Goal: Task Accomplishment & Management: Use online tool/utility

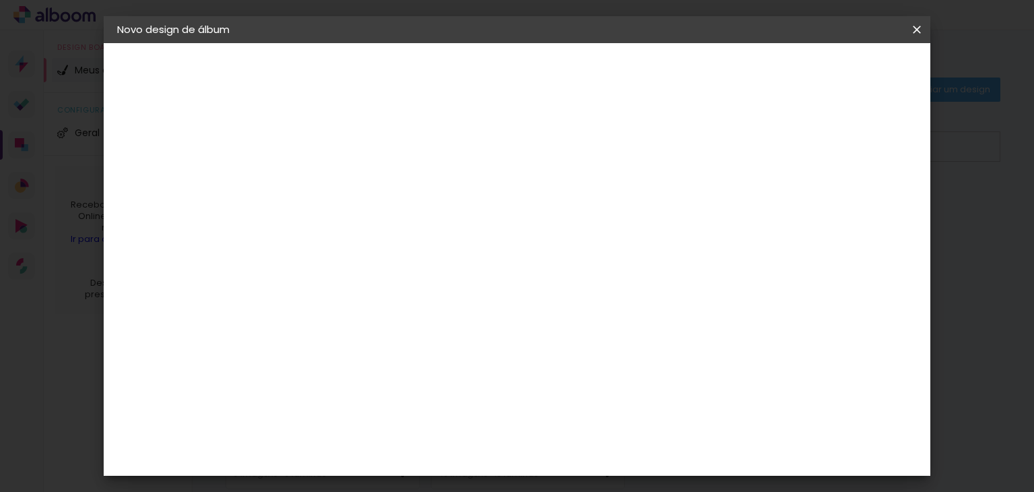
click at [0, 0] on slot "Tamanho Livre" at bounding box center [0, 0] width 0 height 0
click at [440, 250] on input at bounding box center [372, 256] width 136 height 17
drag, startPoint x: 1029, startPoint y: 103, endPoint x: 996, endPoint y: 265, distance: 165.5
click at [996, 265] on iron-overlay-backdrop at bounding box center [517, 246] width 1034 height 492
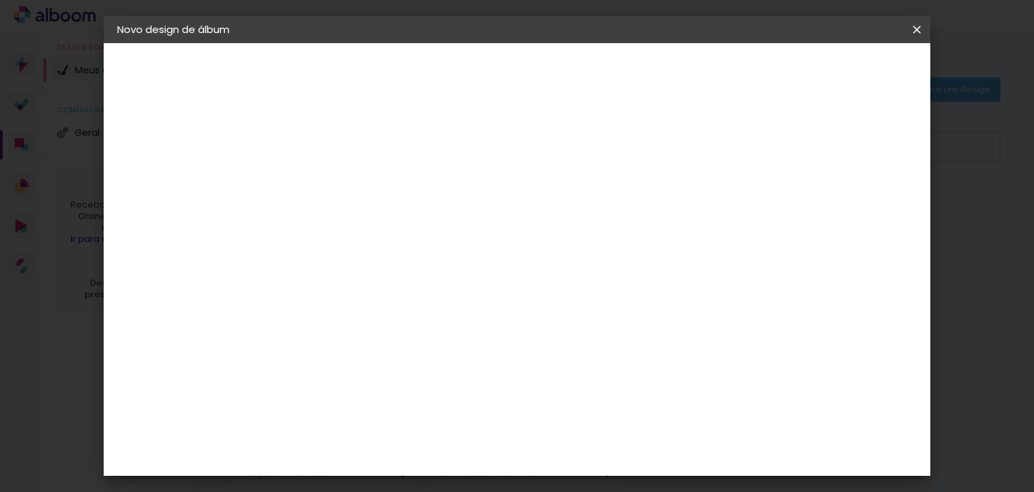
click at [444, 259] on paper-item "Go image" at bounding box center [371, 276] width 145 height 35
click at [361, 266] on div "Go image" at bounding box center [344, 277] width 33 height 22
click at [0, 0] on slot "Avançar" at bounding box center [0, 0] width 0 height 0
click at [390, 224] on input "text" at bounding box center [363, 234] width 53 height 21
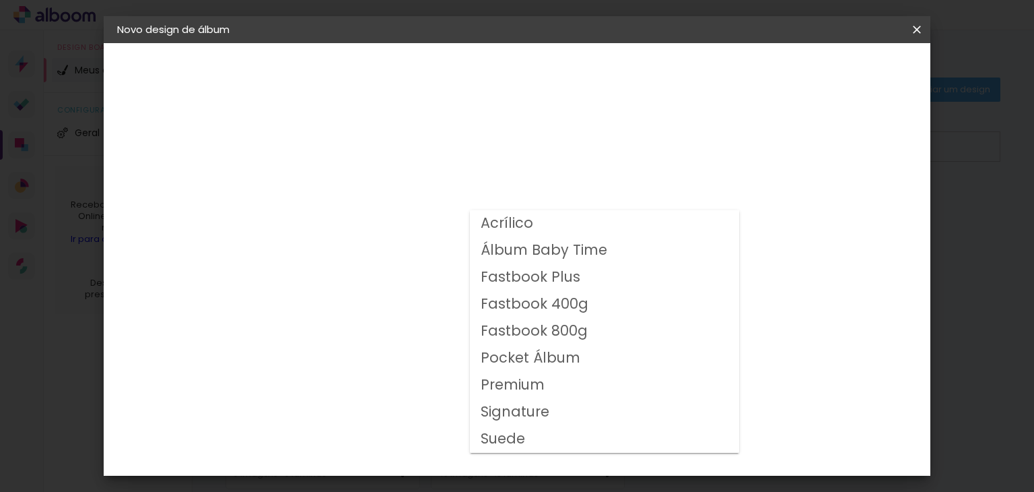
click at [0, 0] on slot "Premium" at bounding box center [0, 0] width 0 height 0
type input "Premium"
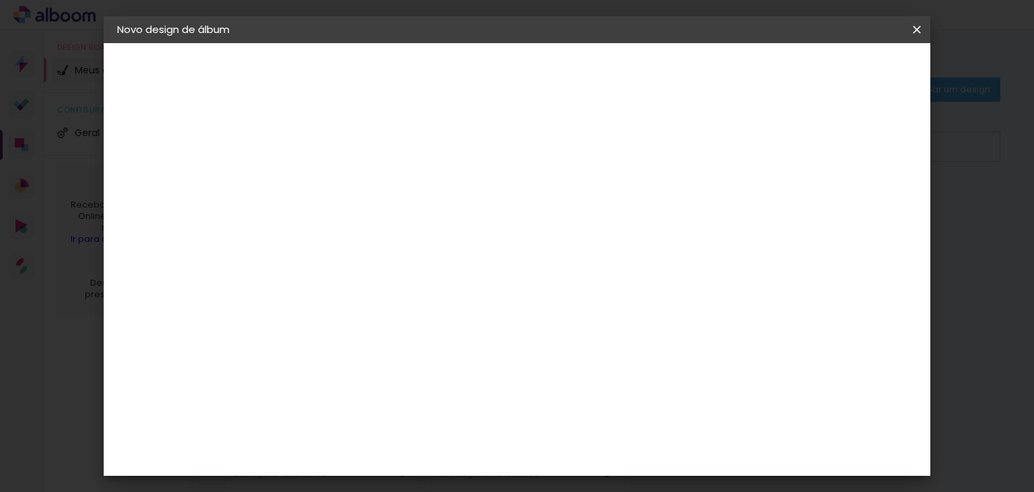
scroll to position [212, 0]
click at [428, 345] on span "30 × 30" at bounding box center [397, 367] width 63 height 44
click at [557, 71] on paper-button "Avançar" at bounding box center [524, 71] width 66 height 23
click at [706, 73] on span "Iniciar design" at bounding box center [674, 71] width 61 height 9
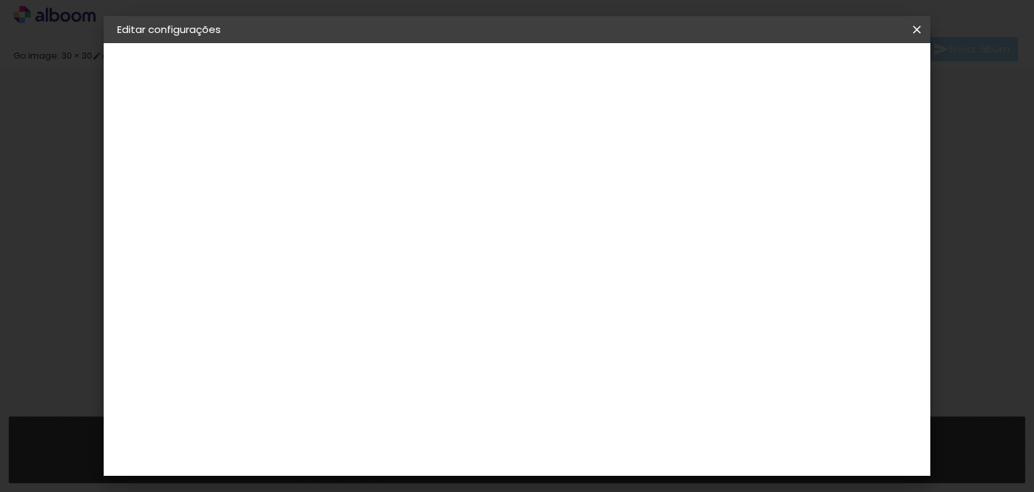
click at [522, 201] on span "30.48" at bounding box center [514, 201] width 42 height 20
click at [630, 145] on div at bounding box center [623, 145] width 12 height 12
type paper-checkbox "on"
click at [0, 0] on slot "Voltar" at bounding box center [0, 0] width 0 height 0
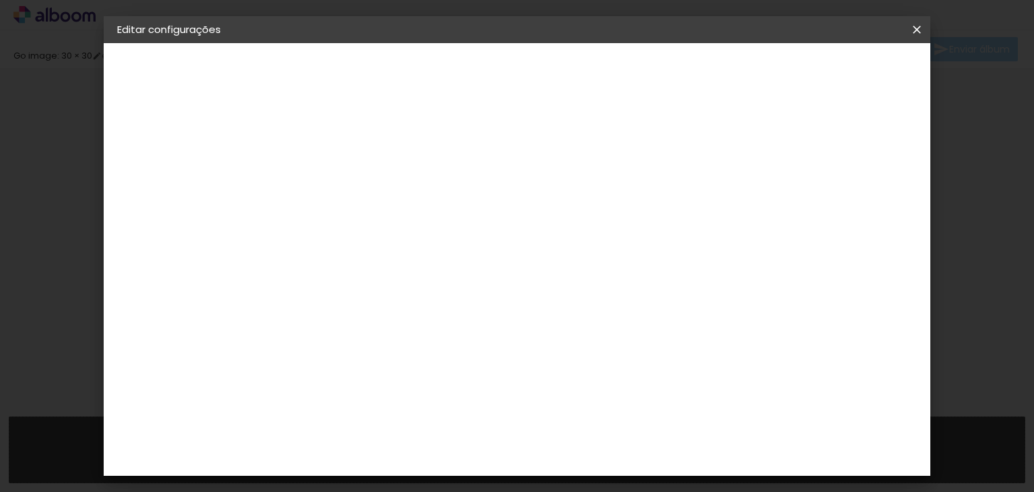
click at [411, 222] on div "Escolha o tamanho" at bounding box center [372, 249] width 78 height 63
click at [411, 224] on div "Escolha o tamanho" at bounding box center [372, 249] width 78 height 63
drag, startPoint x: 526, startPoint y: 224, endPoint x: 543, endPoint y: 170, distance: 56.4
click at [444, 170] on div "Opções disponíveis Acrílico Álbum Baby Time Fastbook Plus Fastbook 400g Fastboo…" at bounding box center [371, 228] width 145 height 194
click at [411, 170] on h3 "Opções disponíveis" at bounding box center [372, 177] width 78 height 27
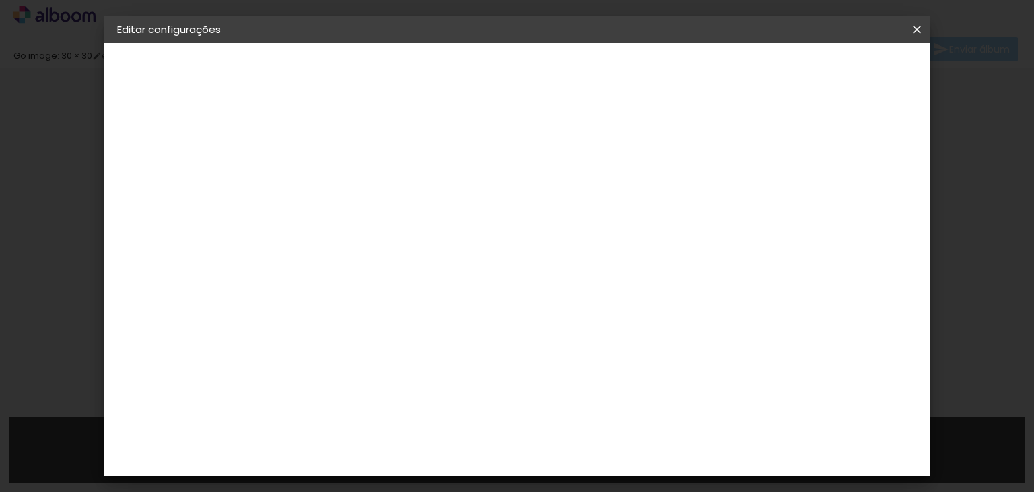
click at [0, 0] on slot "Voltar" at bounding box center [0, 0] width 0 height 0
click at [0, 0] on slot "Tamanho Livre" at bounding box center [0, 0] width 0 height 0
click at [0, 0] on slot "Avançar" at bounding box center [0, 0] width 0 height 0
click at [510, 212] on span "30.48" at bounding box center [508, 211] width 42 height 20
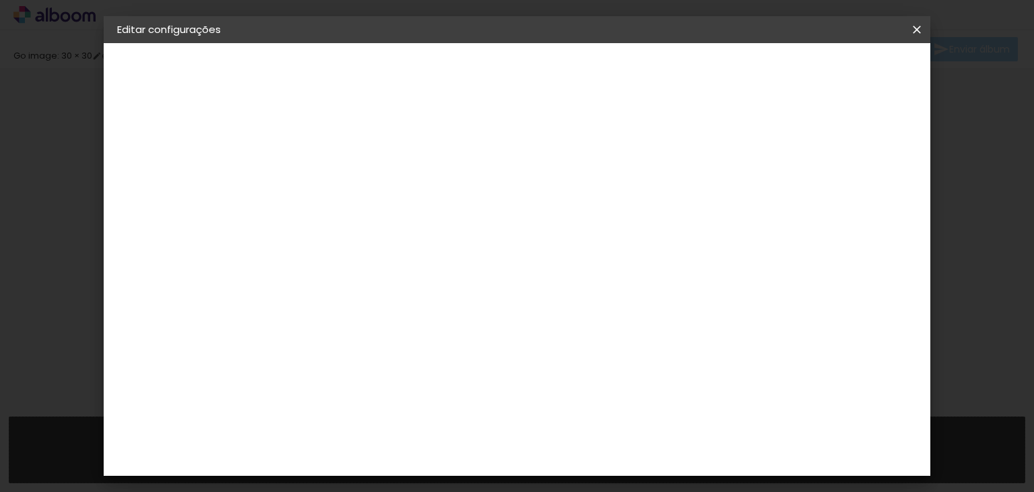
click at [535, 207] on span "cm" at bounding box center [537, 211] width 16 height 20
click at [595, 463] on input "60,96" at bounding box center [591, 466] width 35 height 20
type input "60"
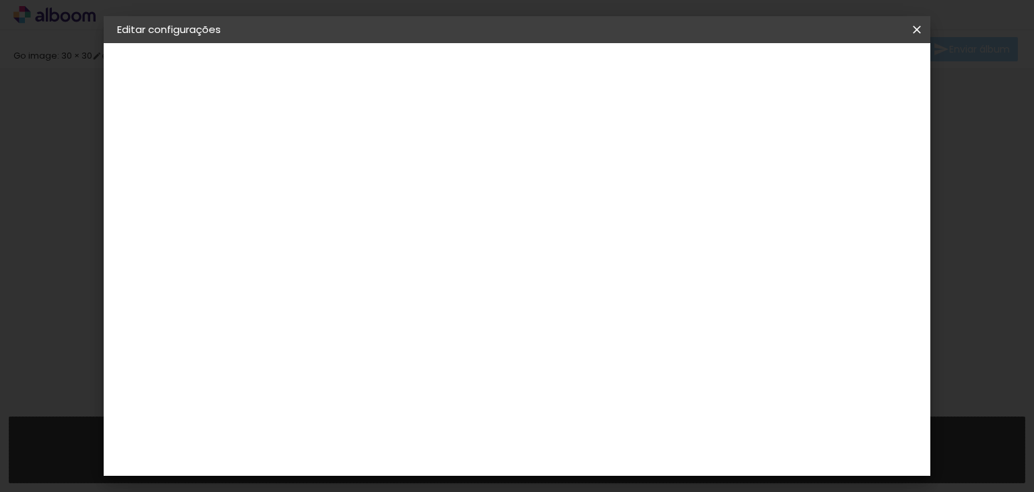
type paper-input "60"
click at [380, 337] on input "30,48" at bounding box center [369, 335] width 35 height 20
click at [384, 334] on input "30,48" at bounding box center [369, 335] width 35 height 20
type input "30,"
type paper-input "30,"
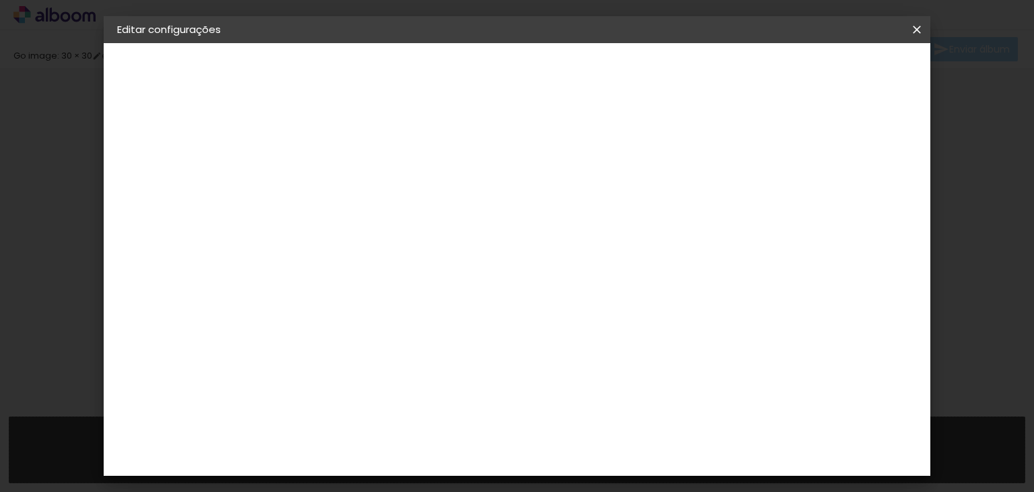
click at [723, 278] on div "30 cm cm cm mm A maioria das encadernadoras sugere 5mm de sangria." at bounding box center [501, 224] width 444 height 108
click at [689, 69] on span "Salvar configurações" at bounding box center [646, 76] width 86 height 19
click at [689, 70] on span "Salvar configurações" at bounding box center [646, 76] width 86 height 19
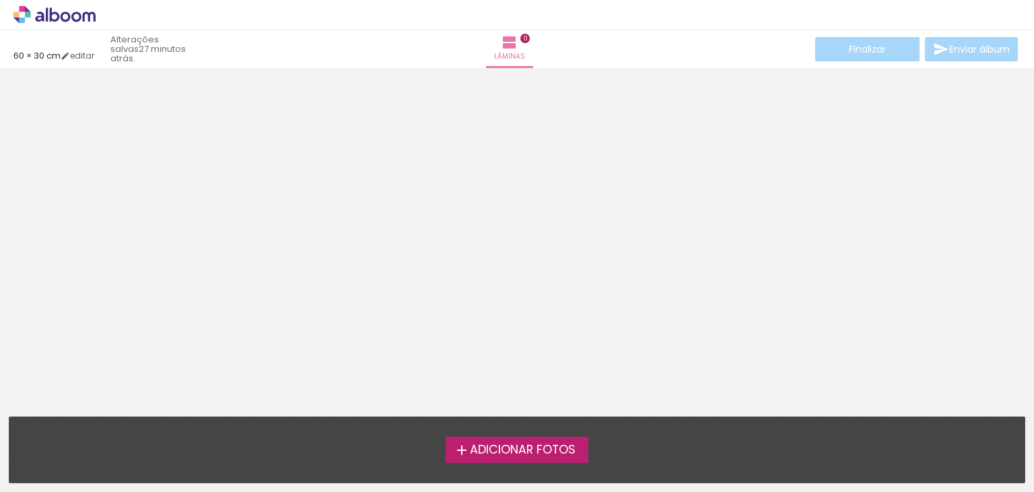
click at [483, 445] on span "Adicionar Fotos" at bounding box center [523, 450] width 106 height 12
click at [0, 0] on input "file" at bounding box center [0, 0] width 0 height 0
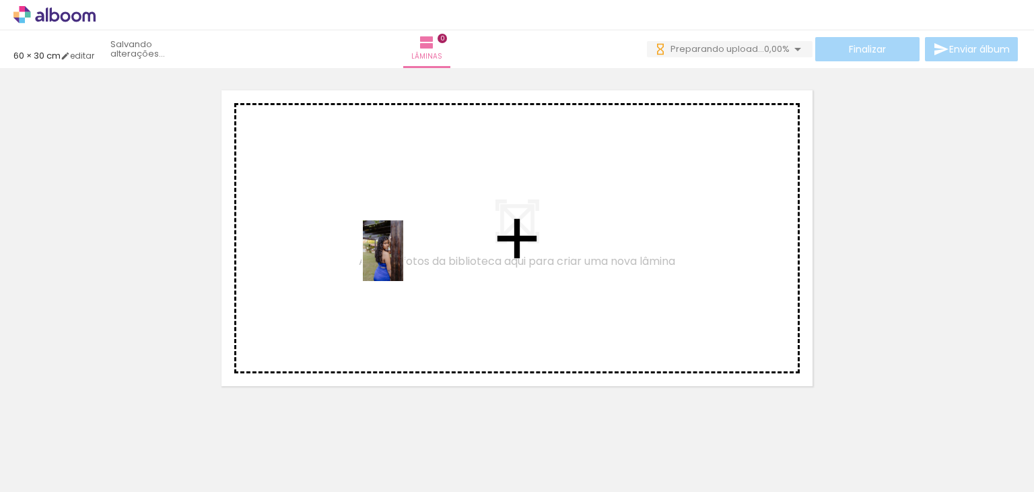
drag, startPoint x: 154, startPoint y: 459, endPoint x: 403, endPoint y: 261, distance: 318.7
click at [403, 261] on quentale-workspace at bounding box center [517, 246] width 1034 height 492
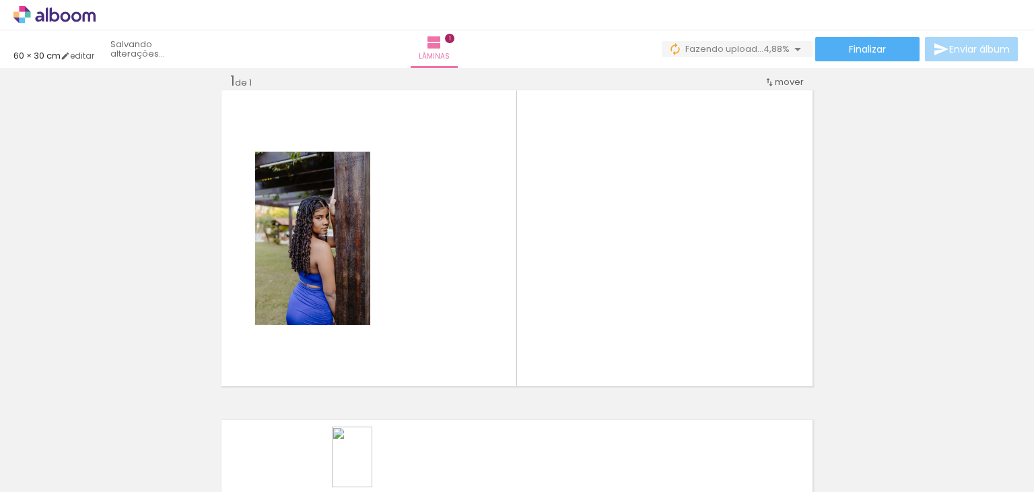
drag, startPoint x: 366, startPoint y: 454, endPoint x: 372, endPoint y: 465, distance: 11.4
click at [372, 465] on div at bounding box center [361, 446] width 44 height 67
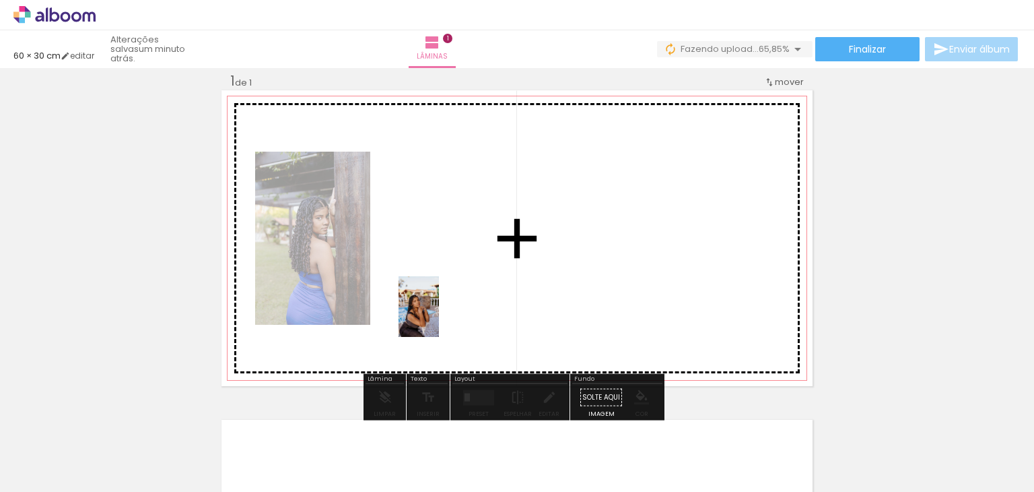
drag, startPoint x: 201, startPoint y: 467, endPoint x: 439, endPoint y: 316, distance: 282.4
click at [439, 316] on quentale-workspace at bounding box center [517, 246] width 1034 height 492
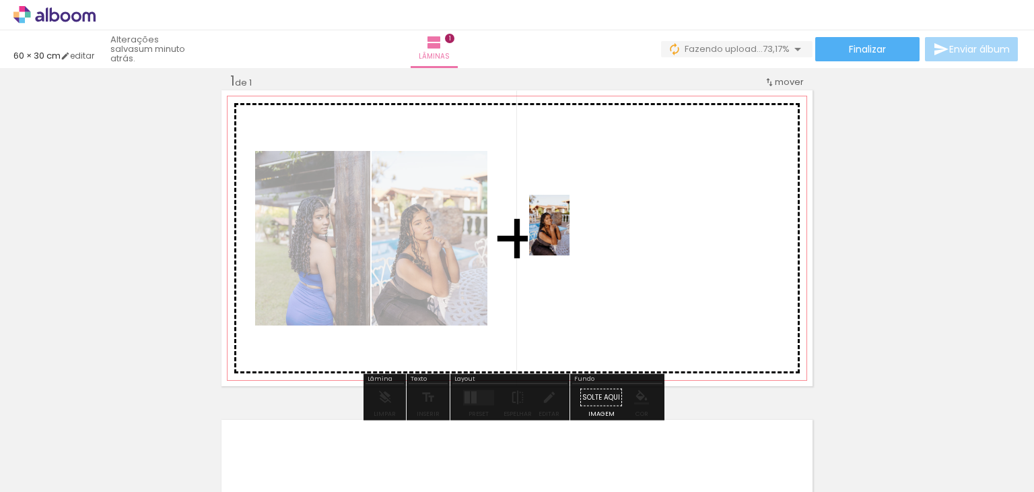
drag, startPoint x: 306, startPoint y: 455, endPoint x: 570, endPoint y: 235, distance: 343.7
click at [570, 235] on quentale-workspace at bounding box center [517, 246] width 1034 height 492
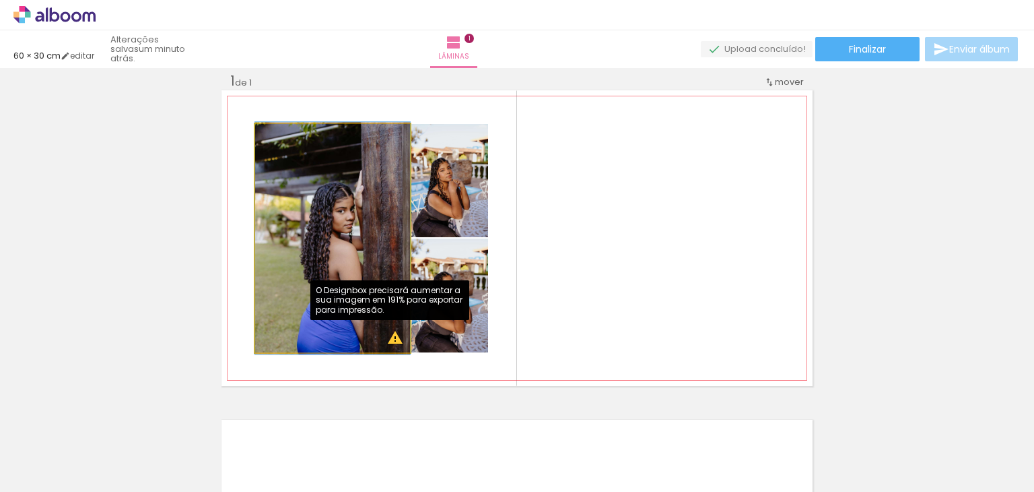
click at [388, 341] on quentale-photo at bounding box center [332, 238] width 155 height 228
click at [389, 341] on quentale-photo at bounding box center [332, 238] width 155 height 228
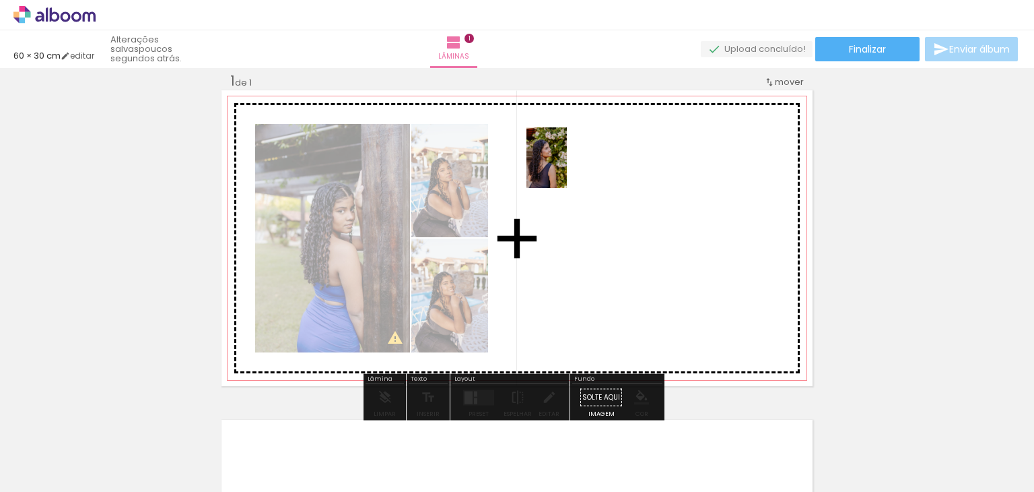
drag, startPoint x: 376, startPoint y: 432, endPoint x: 568, endPoint y: 166, distance: 327.6
click at [568, 166] on quentale-workspace at bounding box center [517, 246] width 1034 height 492
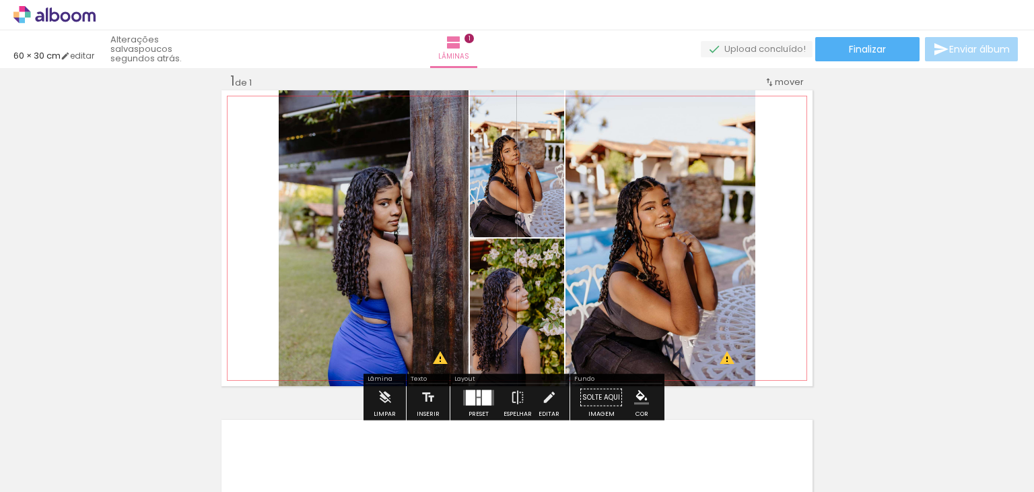
click at [655, 199] on quentale-photo at bounding box center [661, 238] width 190 height 296
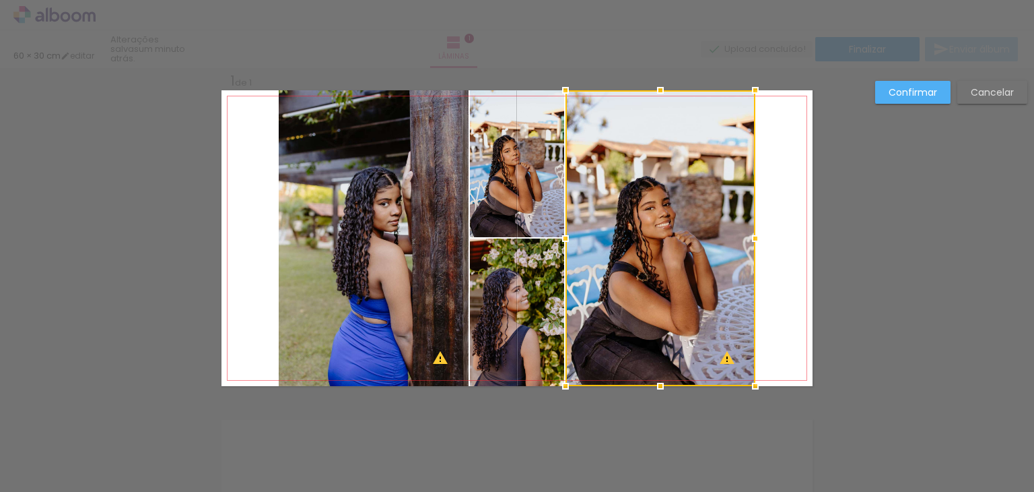
click at [821, 279] on div "Confirmar Cancelar" at bounding box center [517, 396] width 1034 height 691
click at [899, 278] on div "Confirmar Cancelar" at bounding box center [517, 396] width 1034 height 691
click at [698, 415] on div "Confirmar Cancelar" at bounding box center [517, 396] width 1034 height 691
click at [836, 257] on div "Confirmar Cancelar" at bounding box center [517, 396] width 1034 height 691
click at [563, 442] on div "Confirmar Cancelar" at bounding box center [517, 396] width 1034 height 691
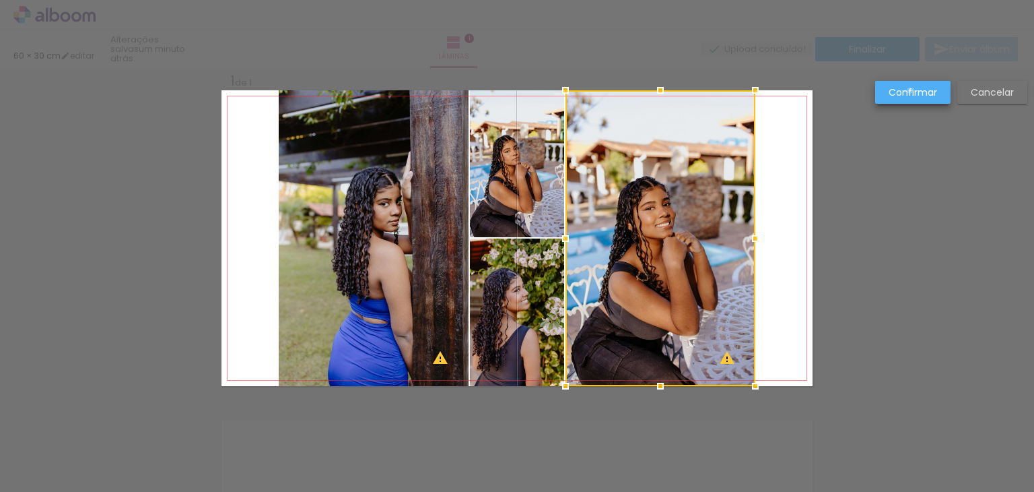
click at [0, 0] on slot "Confirmar" at bounding box center [0, 0] width 0 height 0
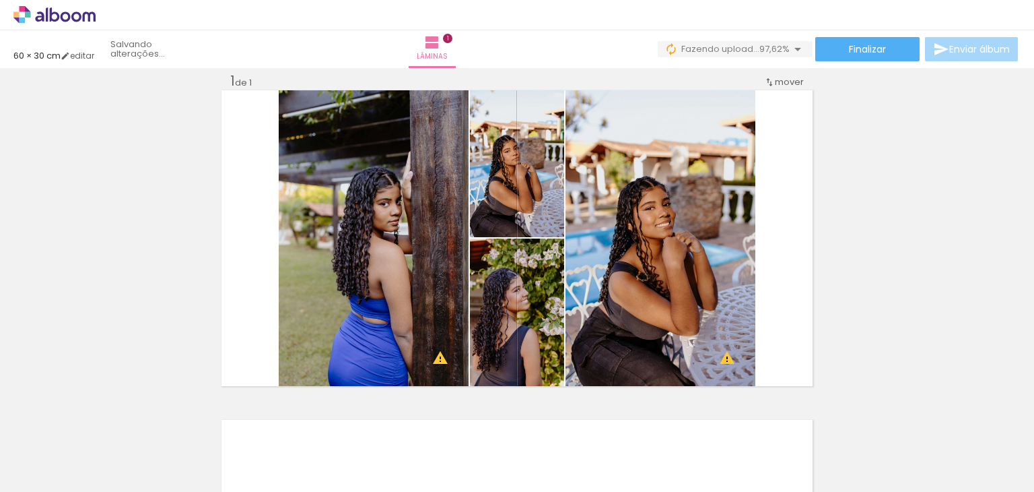
scroll to position [0, 2219]
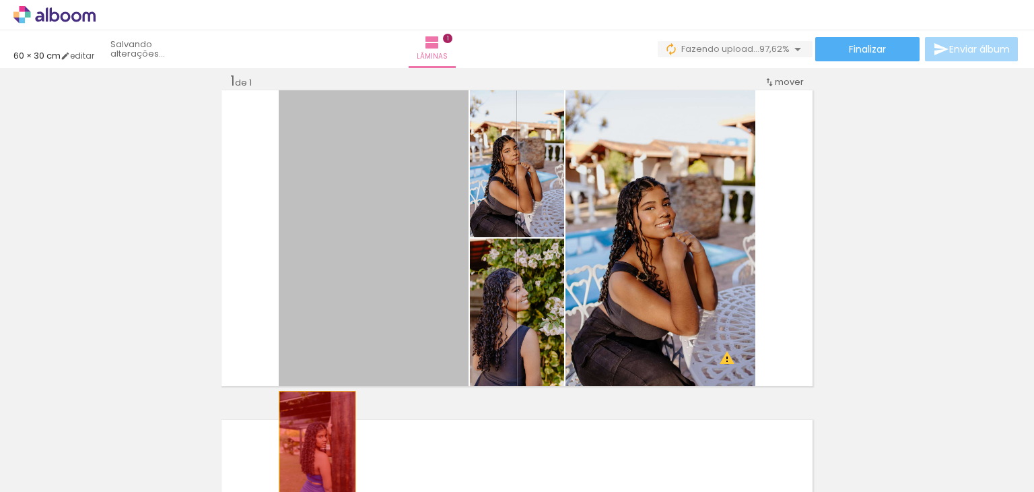
drag, startPoint x: 395, startPoint y: 285, endPoint x: 312, endPoint y: 449, distance: 183.7
click at [312, 449] on quentale-workspace at bounding box center [517, 246] width 1034 height 492
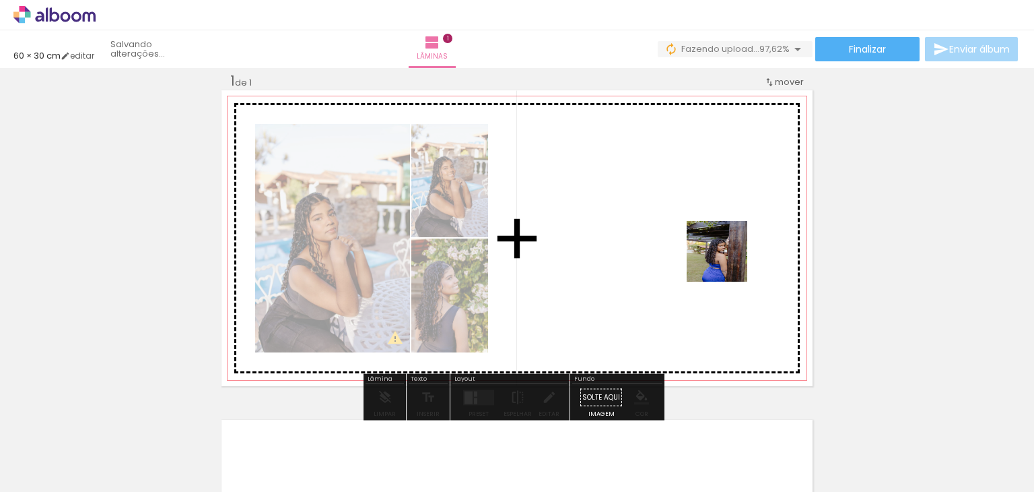
drag, startPoint x: 1001, startPoint y: 449, endPoint x: 702, endPoint y: 246, distance: 361.0
click at [702, 246] on quentale-workspace at bounding box center [517, 246] width 1034 height 492
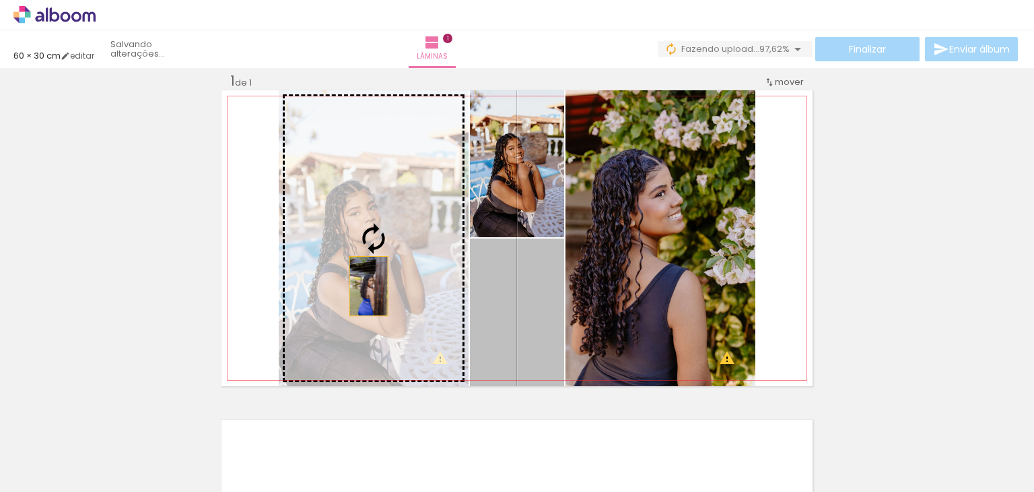
drag, startPoint x: 524, startPoint y: 317, endPoint x: 364, endPoint y: 286, distance: 163.2
click at [0, 0] on slot at bounding box center [0, 0] width 0 height 0
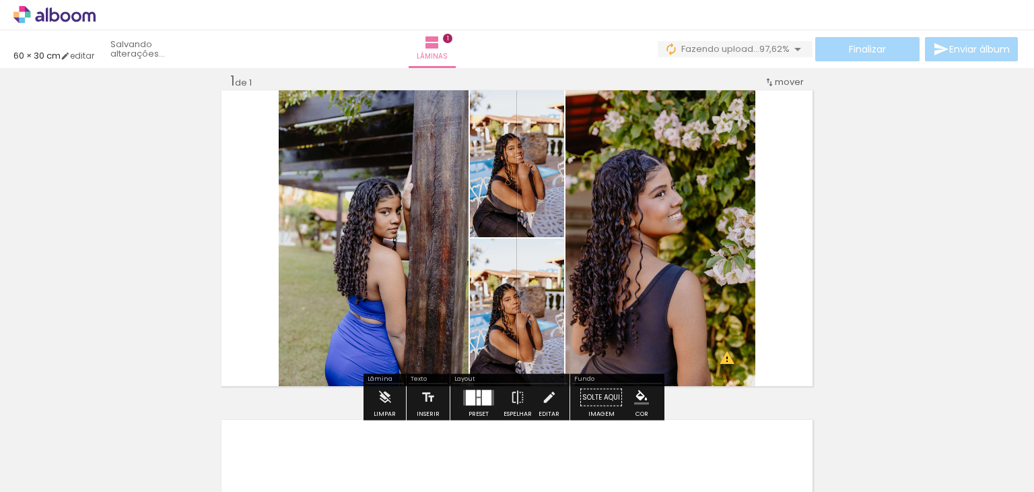
click at [862, 213] on div "Inserir lâmina 1 de 1 O Designbox precisará aumentar a sua imagem em 246% para …" at bounding box center [517, 385] width 1034 height 659
click at [275, 403] on div "Inserir lâmina 1 de 1 O Designbox precisará aumentar a sua imagem em 246% para …" at bounding box center [517, 385] width 1034 height 659
click at [823, 264] on div "Inserir lâmina 1 de 1 O Designbox precisará aumentar a sua imagem em 246% para …" at bounding box center [517, 385] width 1034 height 659
click at [969, 81] on div "Inserir lâmina 1 de 1 O Designbox precisará aumentar a sua imagem em 246% para …" at bounding box center [517, 385] width 1034 height 659
click at [914, 284] on div "Inserir lâmina 1 de 1 O Designbox precisará aumentar a sua imagem em 246% para …" at bounding box center [517, 385] width 1034 height 659
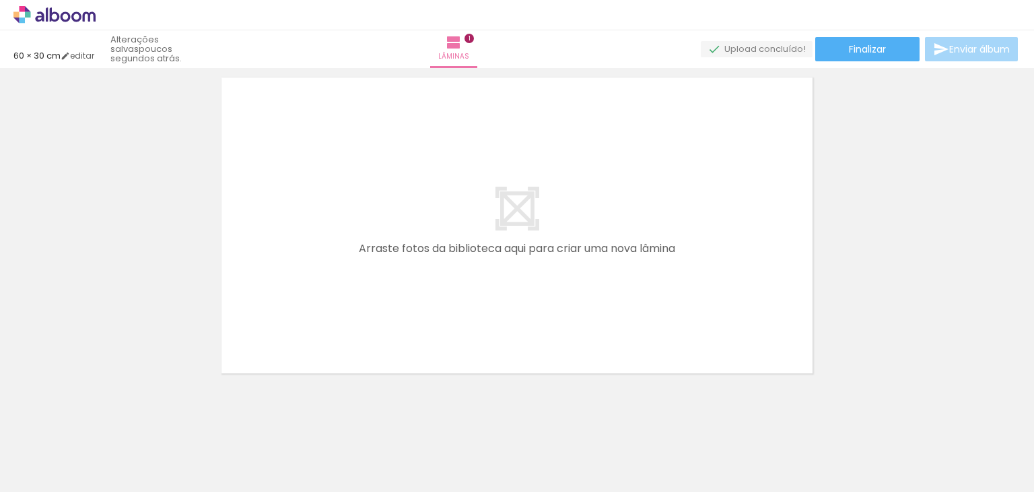
scroll to position [0, 0]
click at [174, 423] on iron-icon at bounding box center [181, 419] width 14 height 14
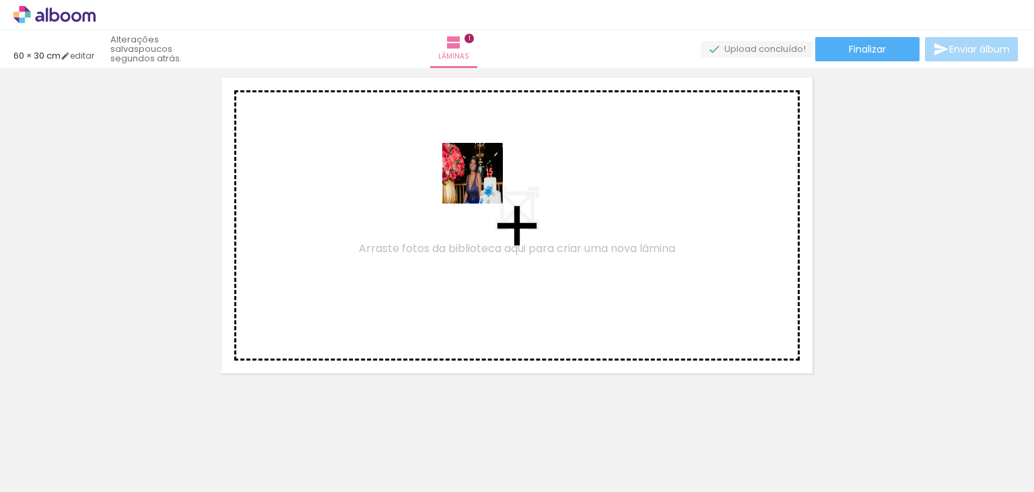
drag, startPoint x: 361, startPoint y: 458, endPoint x: 485, endPoint y: 178, distance: 306.3
click at [485, 178] on quentale-workspace at bounding box center [517, 246] width 1034 height 492
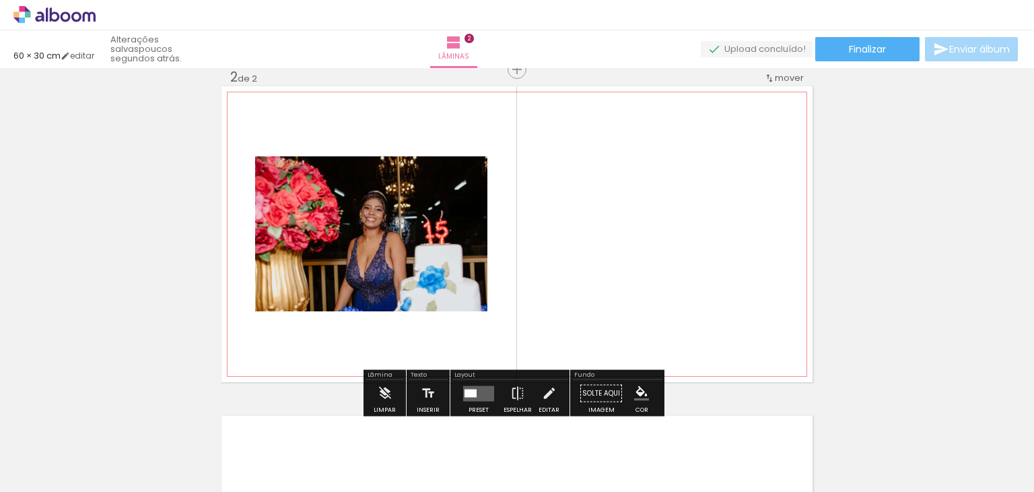
scroll to position [346, 0]
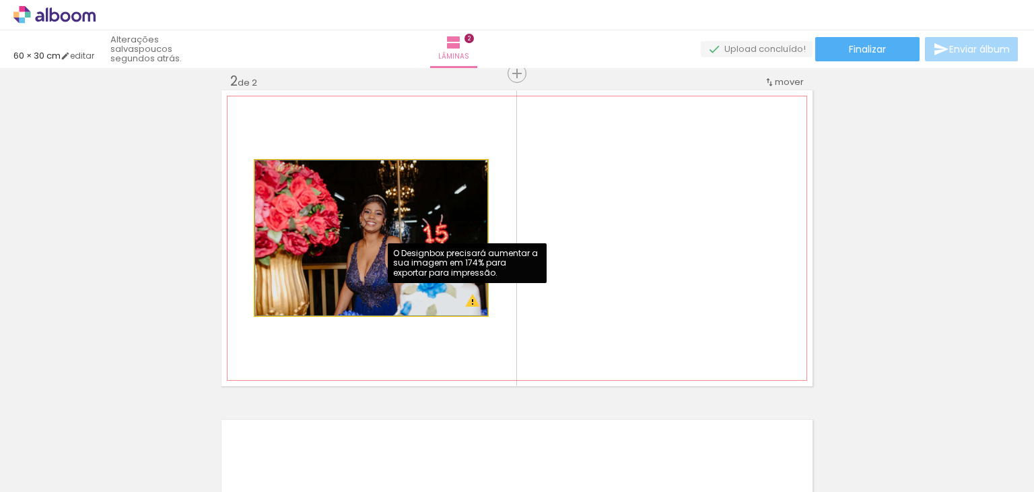
click at [466, 300] on quentale-photo at bounding box center [371, 237] width 232 height 155
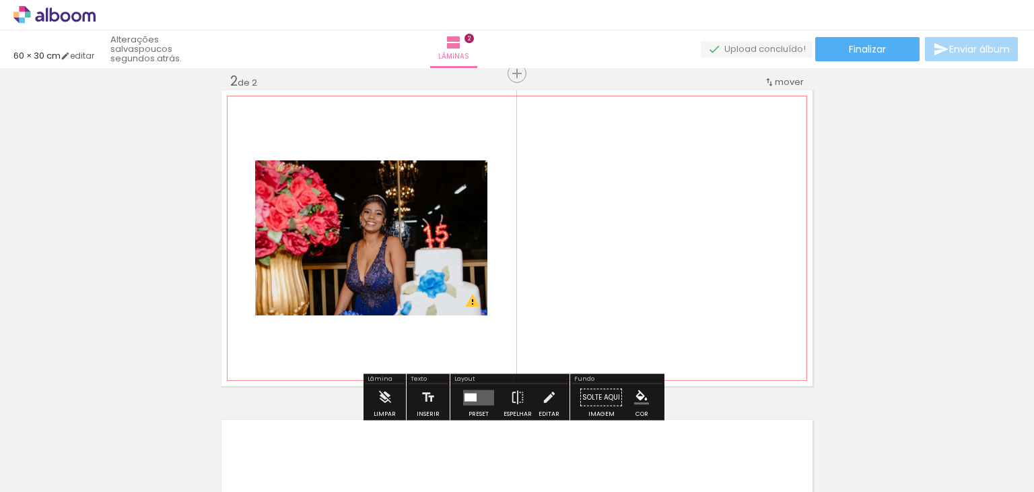
click at [566, 280] on quentale-layouter at bounding box center [517, 238] width 591 height 296
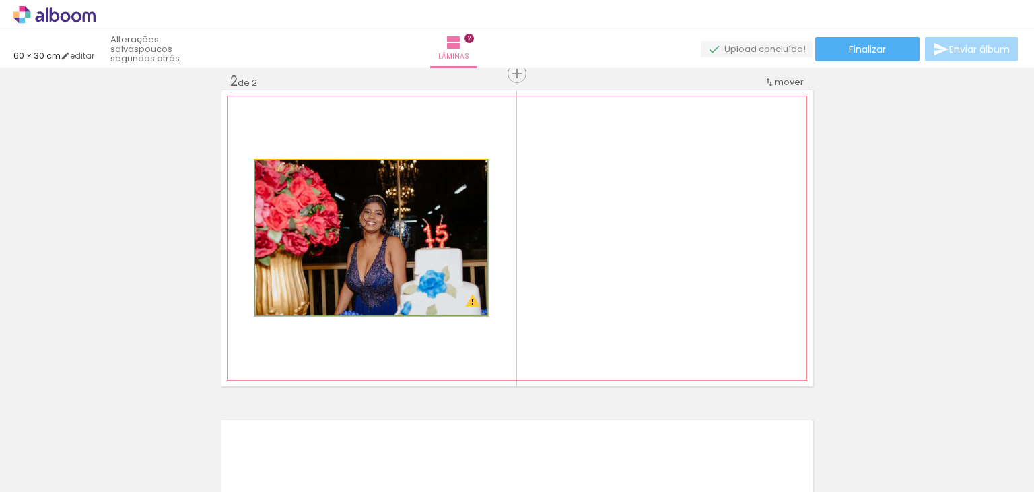
click at [361, 226] on quentale-photo at bounding box center [371, 237] width 232 height 155
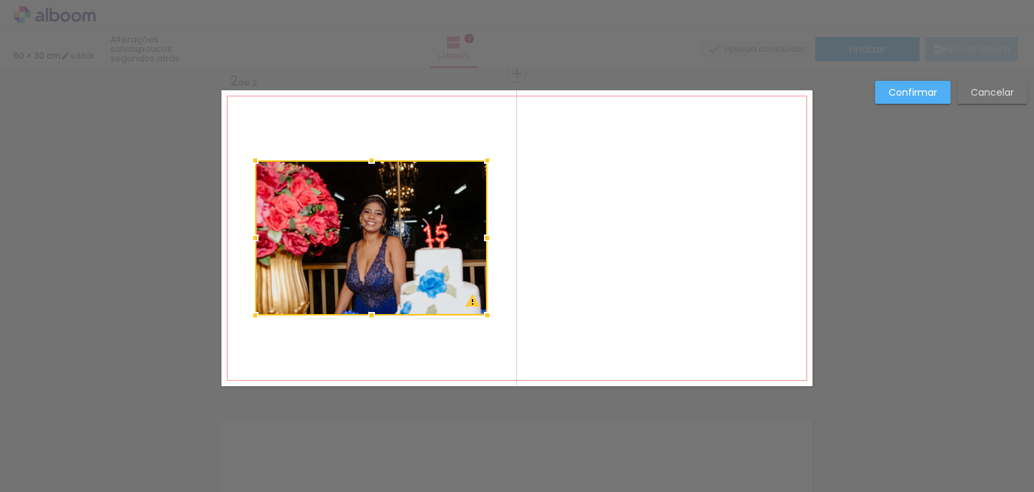
click at [641, 201] on quentale-layouter at bounding box center [517, 238] width 591 height 296
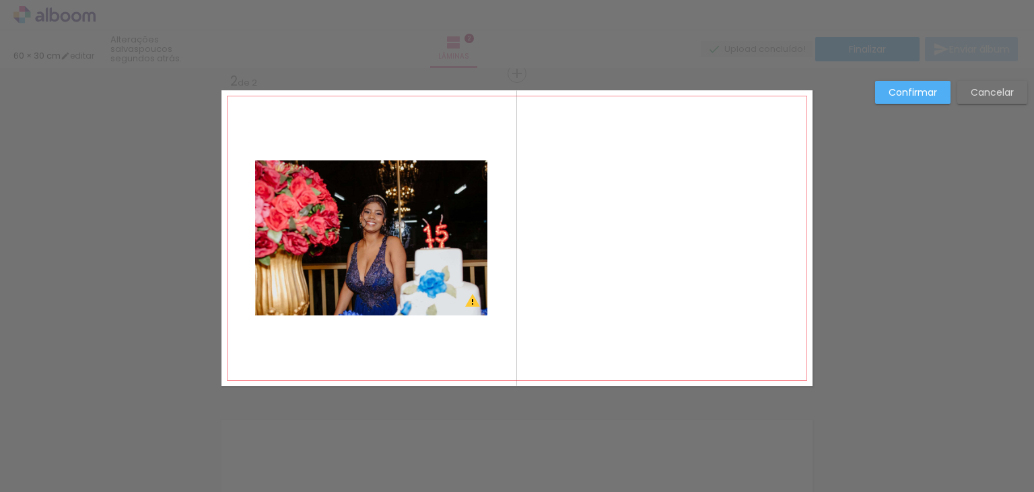
click at [886, 168] on div "Confirmar Cancelar" at bounding box center [517, 232] width 1034 height 1020
click at [0, 0] on slot "Cancelar" at bounding box center [0, 0] width 0 height 0
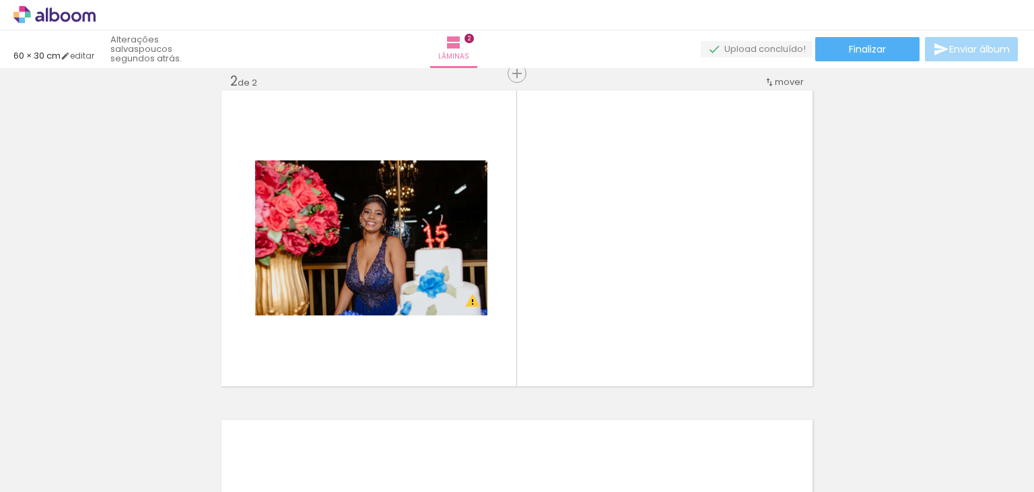
scroll to position [0, 0]
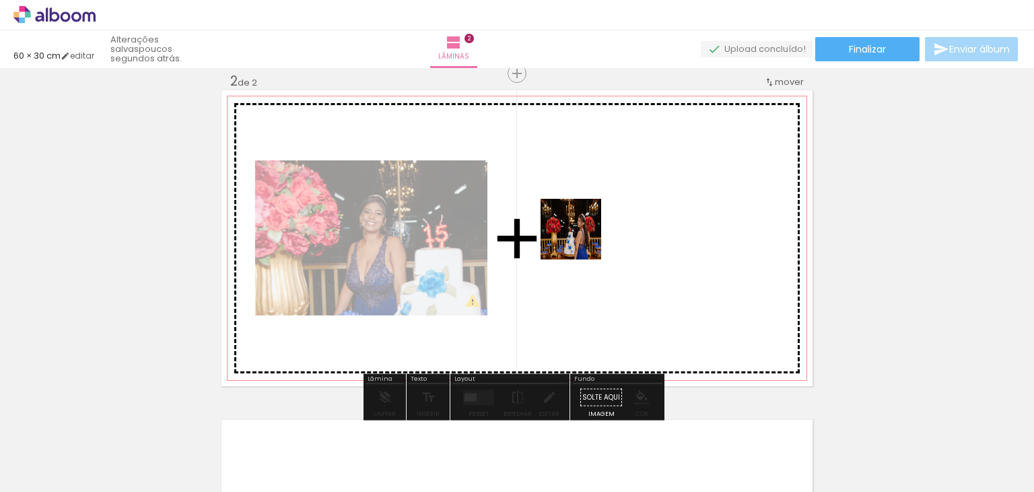
drag, startPoint x: 450, startPoint y: 454, endPoint x: 610, endPoint y: 214, distance: 288.9
click at [610, 214] on quentale-workspace at bounding box center [517, 246] width 1034 height 492
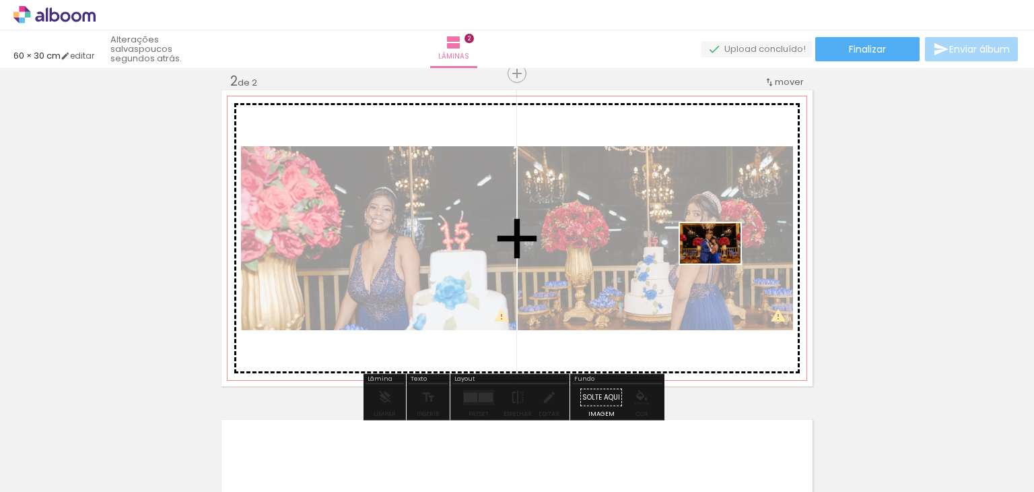
drag, startPoint x: 601, startPoint y: 448, endPoint x: 720, endPoint y: 263, distance: 220.2
click at [720, 263] on quentale-workspace at bounding box center [517, 246] width 1034 height 492
